Goal: Information Seeking & Learning: Learn about a topic

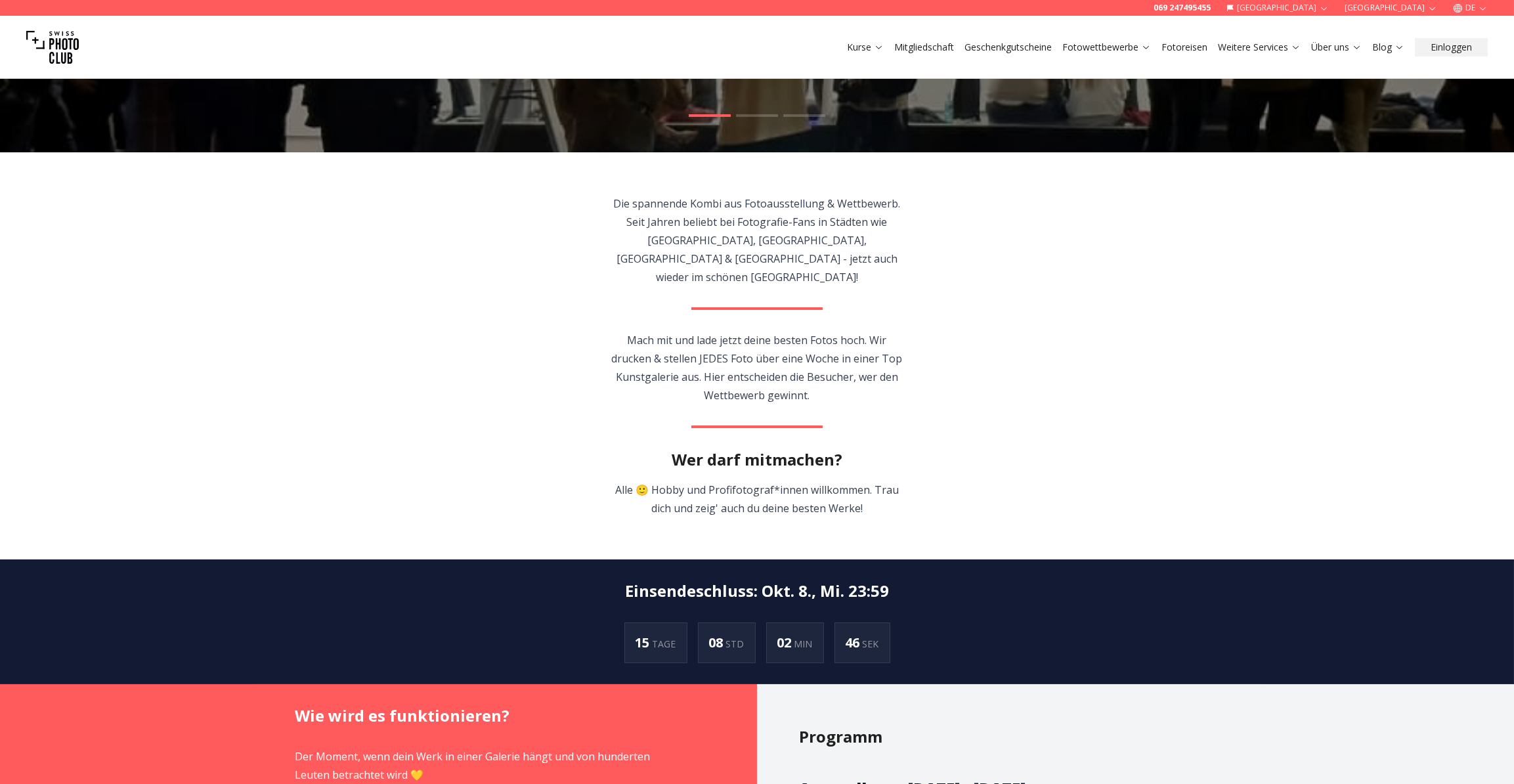
scroll to position [597, 0]
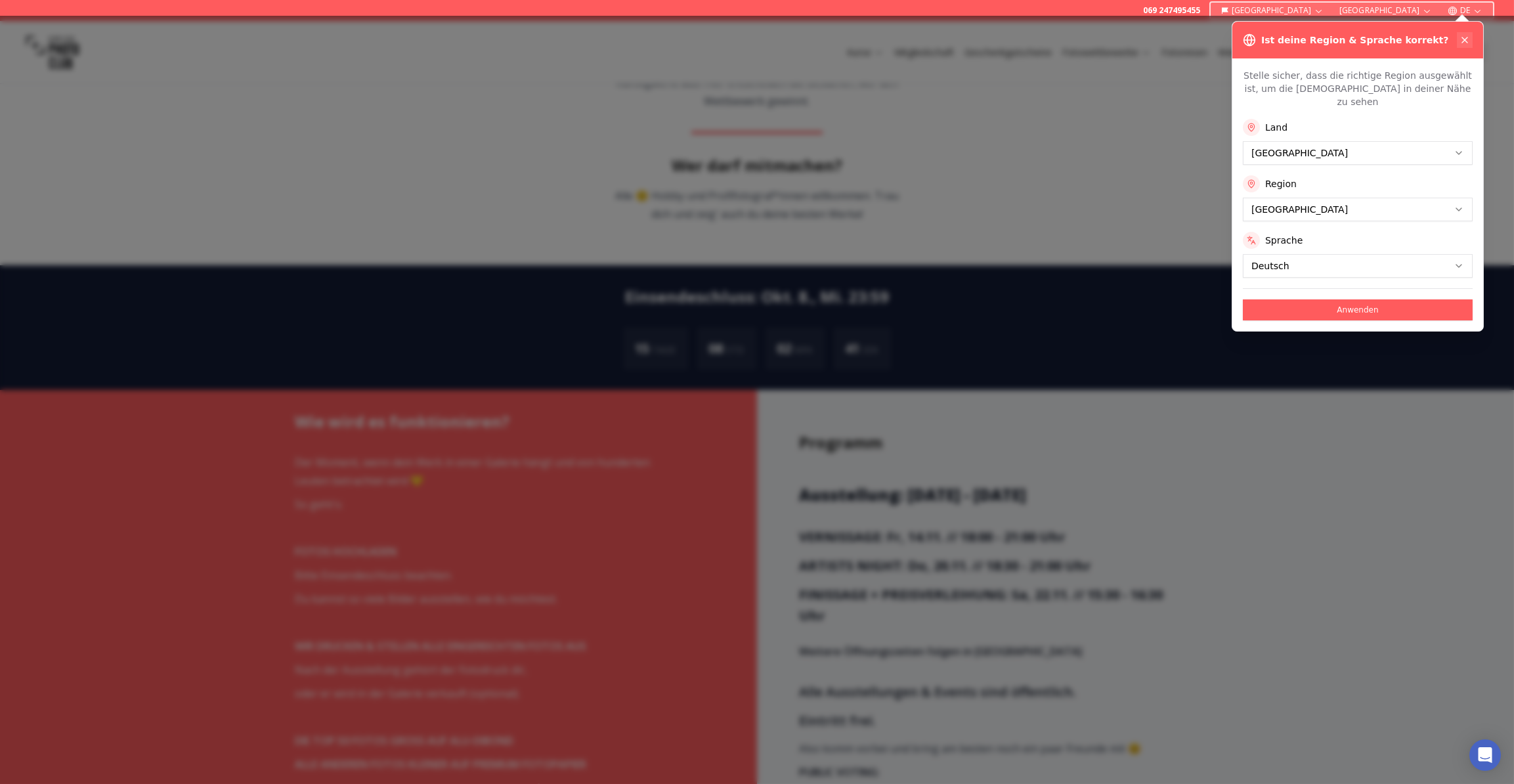
click at [1464, 38] on icon at bounding box center [1464, 40] width 11 height 11
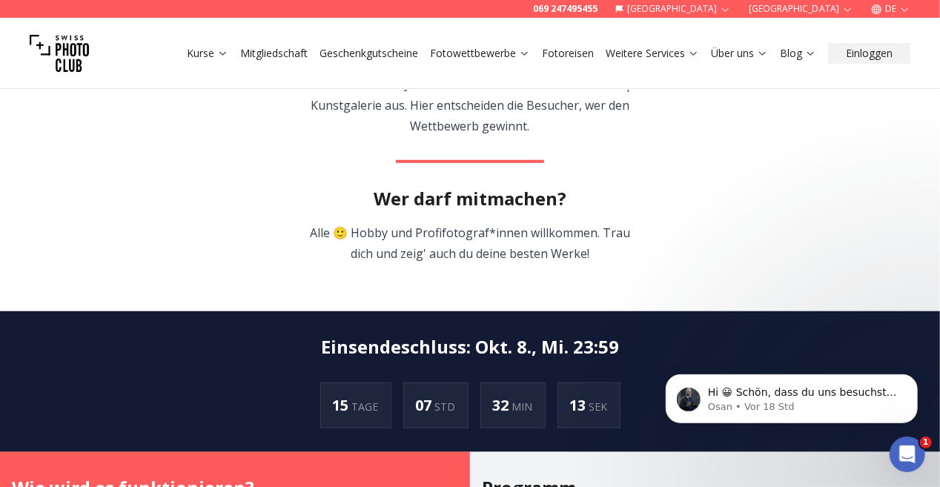
scroll to position [551, 0]
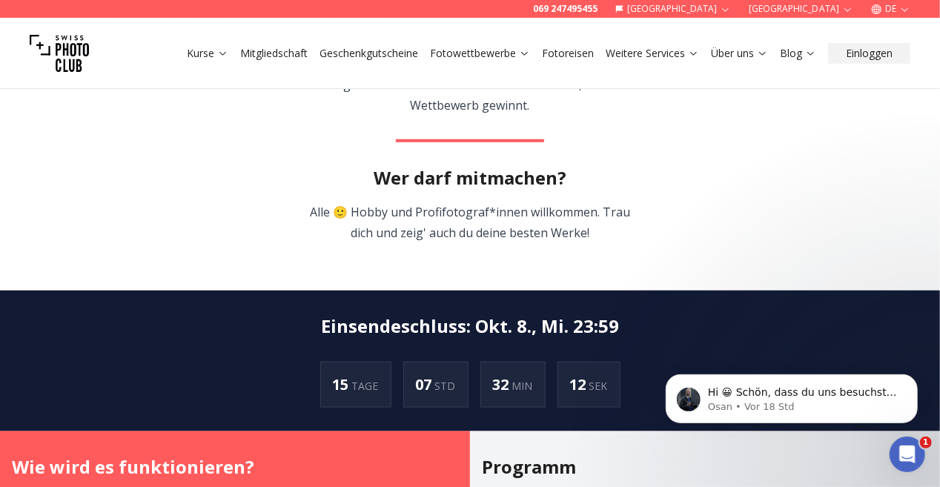
click at [342, 374] on span "15" at bounding box center [342, 384] width 19 height 20
click at [501, 314] on h2 "Einsendeschluss : [DATE], Mi. 23:59" at bounding box center [470, 326] width 298 height 24
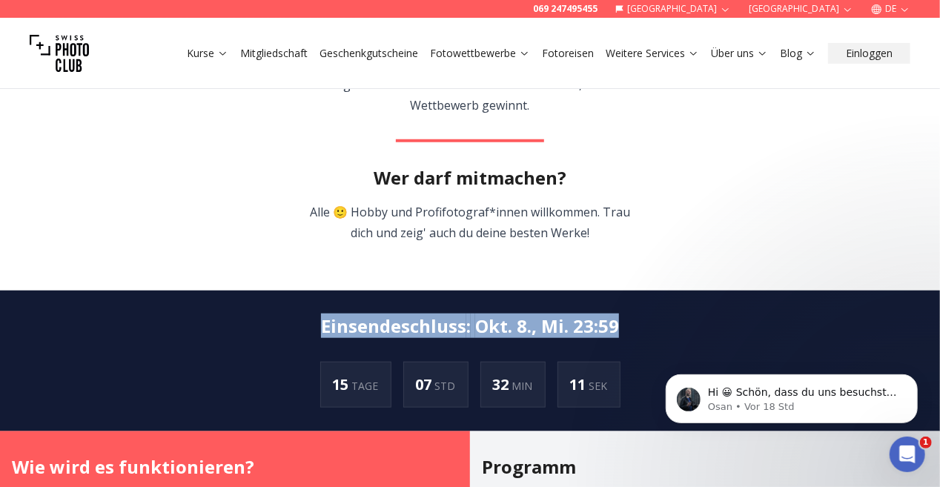
click at [501, 314] on h2 "Einsendeschluss : [DATE], Mi. 23:59" at bounding box center [470, 326] width 298 height 24
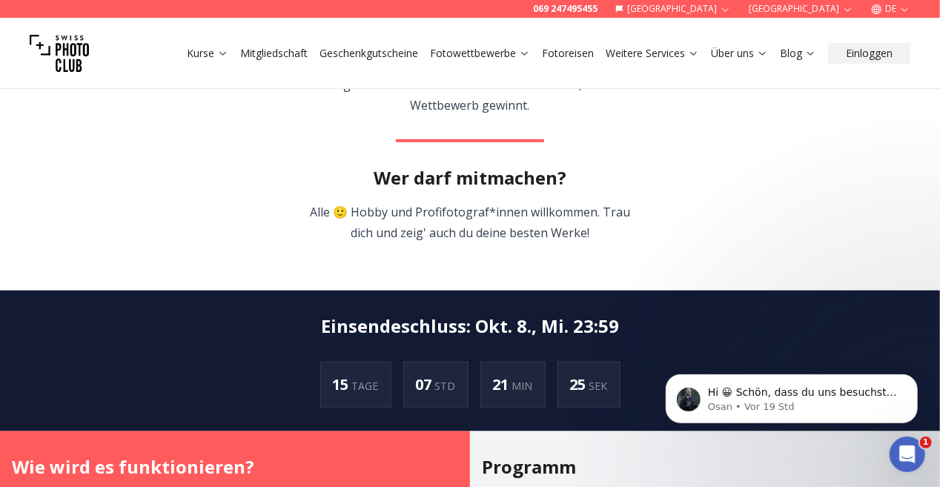
click at [514, 381] on div "21 MIN" at bounding box center [512, 385] width 65 height 46
